Goal: Task Accomplishment & Management: Complete application form

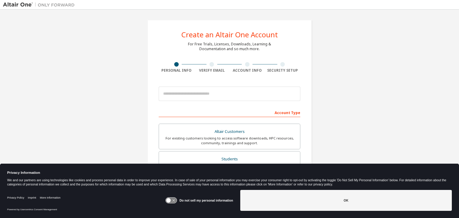
click at [197, 96] on input "email" at bounding box center [230, 94] width 142 height 14
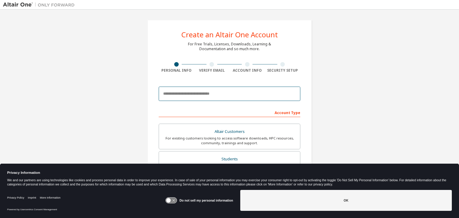
click at [197, 96] on input "email" at bounding box center [230, 94] width 142 height 14
type input "**********"
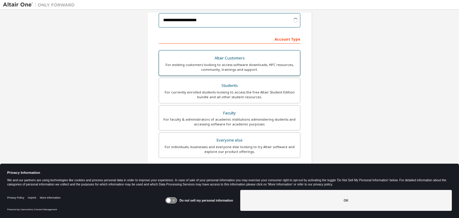
scroll to position [74, 0]
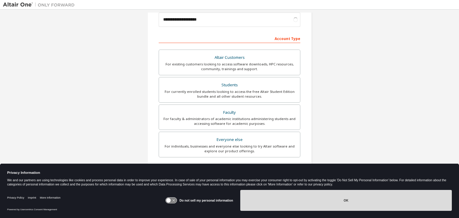
click at [273, 209] on button "OK" at bounding box center [345, 200] width 211 height 21
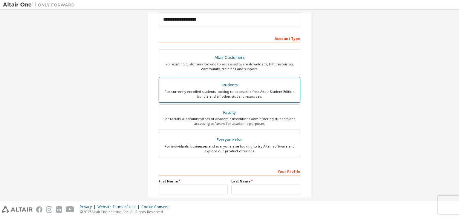
click at [266, 87] on div "Students" at bounding box center [229, 85] width 134 height 8
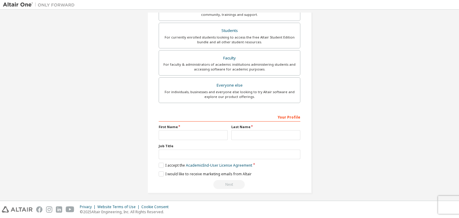
scroll to position [130, 0]
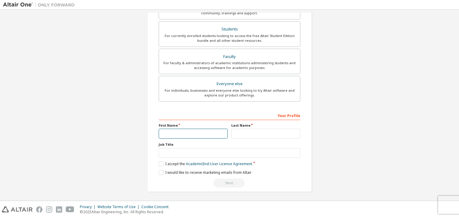
click at [218, 132] on input "text" at bounding box center [193, 134] width 69 height 10
type input "*****"
click at [245, 134] on input "text" at bounding box center [265, 134] width 69 height 10
type input "*******"
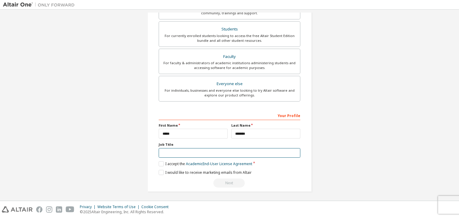
click at [250, 151] on input "text" at bounding box center [230, 153] width 142 height 10
click at [175, 163] on label "I accept the Academic End-User License Agreement" at bounding box center [205, 163] width 93 height 5
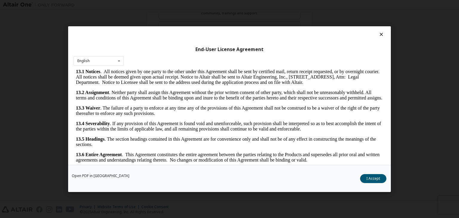
scroll to position [998, 0]
click at [365, 175] on button "I Accept" at bounding box center [373, 178] width 26 height 9
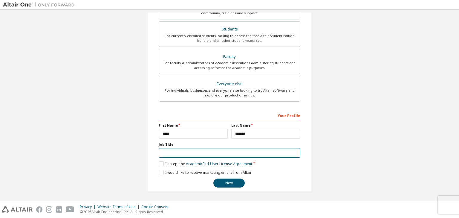
click at [226, 156] on input "text" at bounding box center [230, 153] width 142 height 10
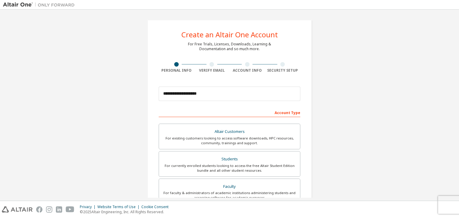
scroll to position [130, 0]
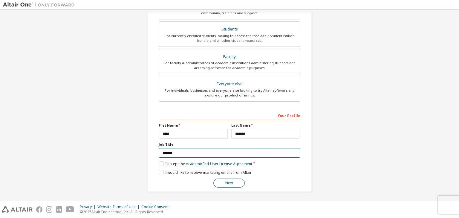
type input "*******"
click at [227, 184] on button "Next" at bounding box center [228, 183] width 31 height 9
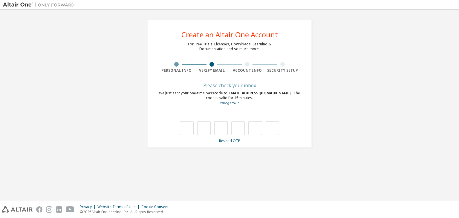
scroll to position [0, 0]
click at [227, 184] on div "**********" at bounding box center [229, 105] width 453 height 185
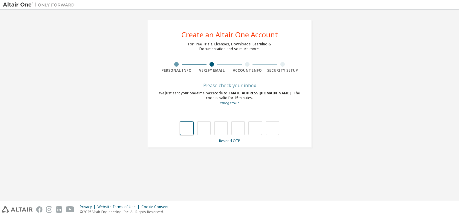
click at [188, 129] on input "text" at bounding box center [186, 128] width 13 height 14
type input "*"
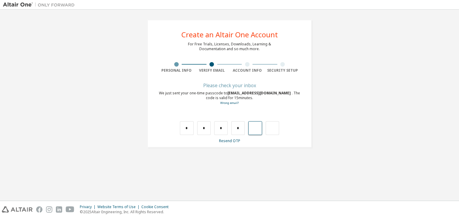
type input "*"
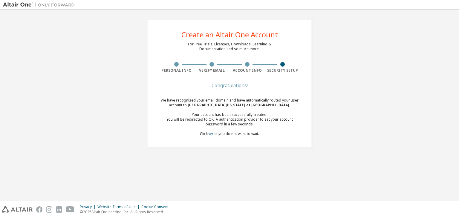
click at [357, 25] on div "Create an Altair One Account For Free Trials, Licenses, Downloads, Learning & D…" at bounding box center [229, 84] width 453 height 142
click at [207, 133] on div "We have recognised your email domain and have automatically routed your user ac…" at bounding box center [230, 117] width 142 height 38
click at [211, 134] on link "here" at bounding box center [212, 133] width 8 height 5
